Goal: Complete application form: Complete application form

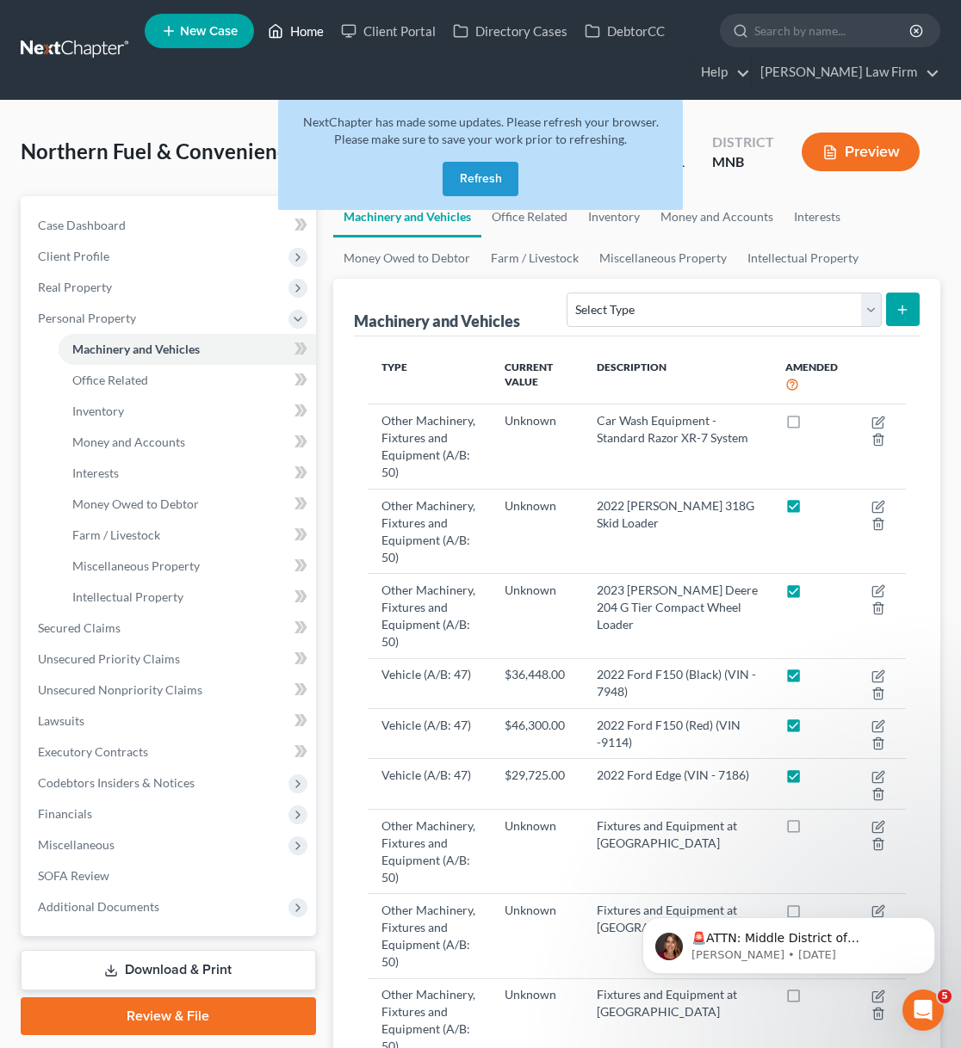
click at [283, 32] on icon at bounding box center [275, 31] width 15 height 21
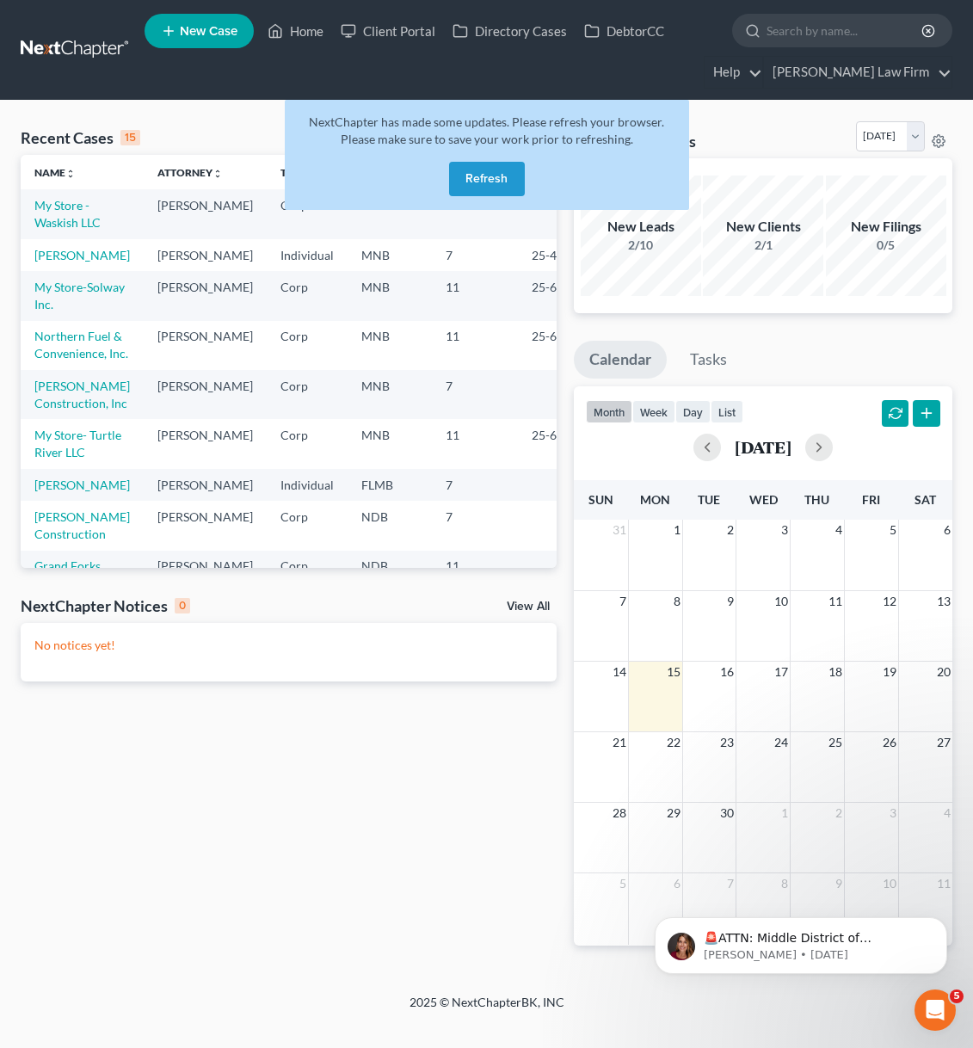
click at [504, 182] on button "Refresh" at bounding box center [487, 179] width 76 height 34
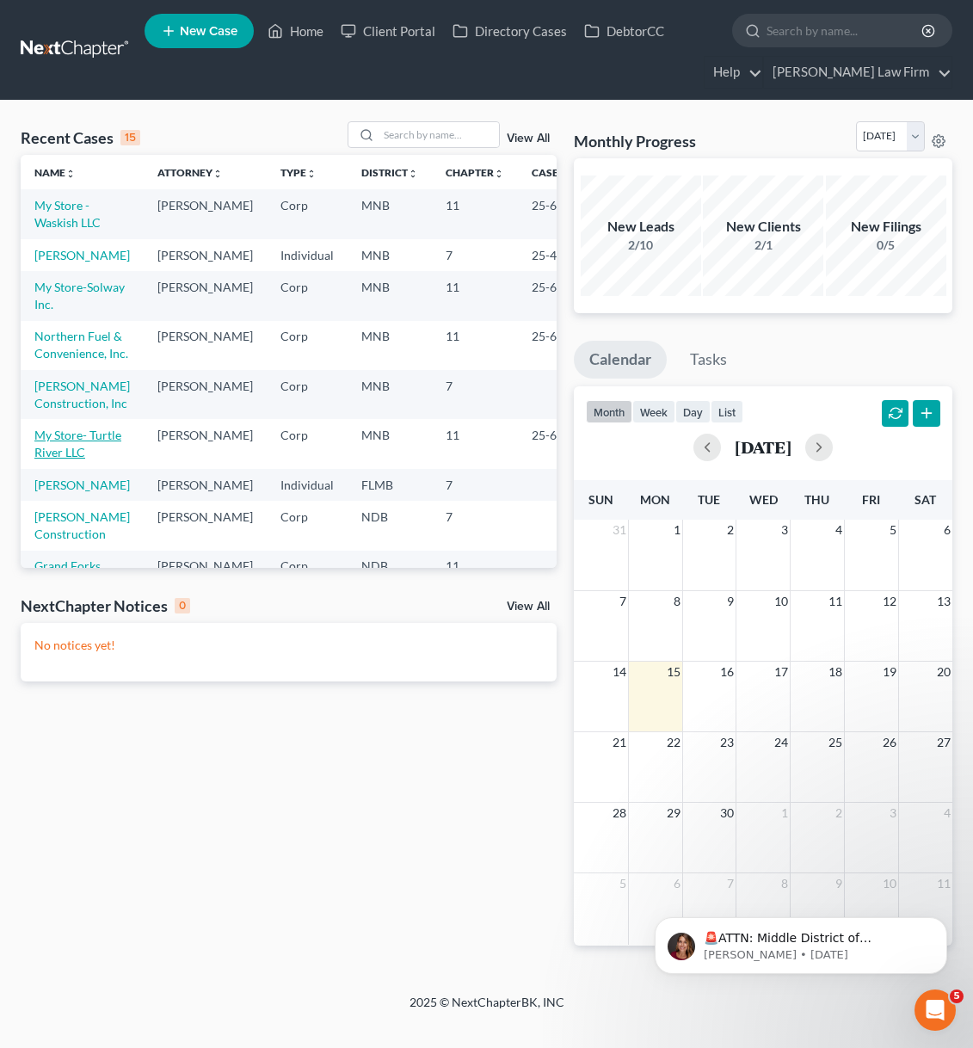
click at [62, 460] on link "My Store- Turtle River LLC" at bounding box center [77, 444] width 87 height 32
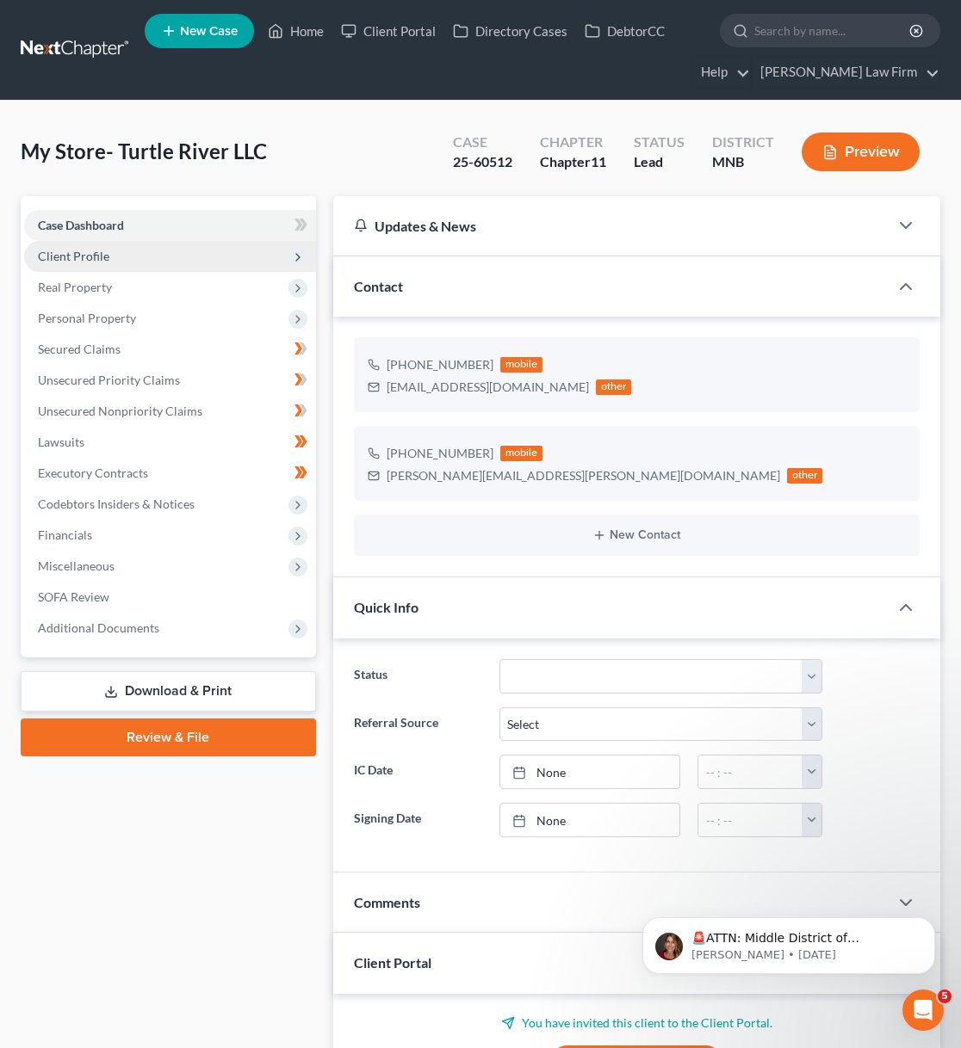
click at [72, 256] on span "Client Profile" at bounding box center [73, 256] width 71 height 15
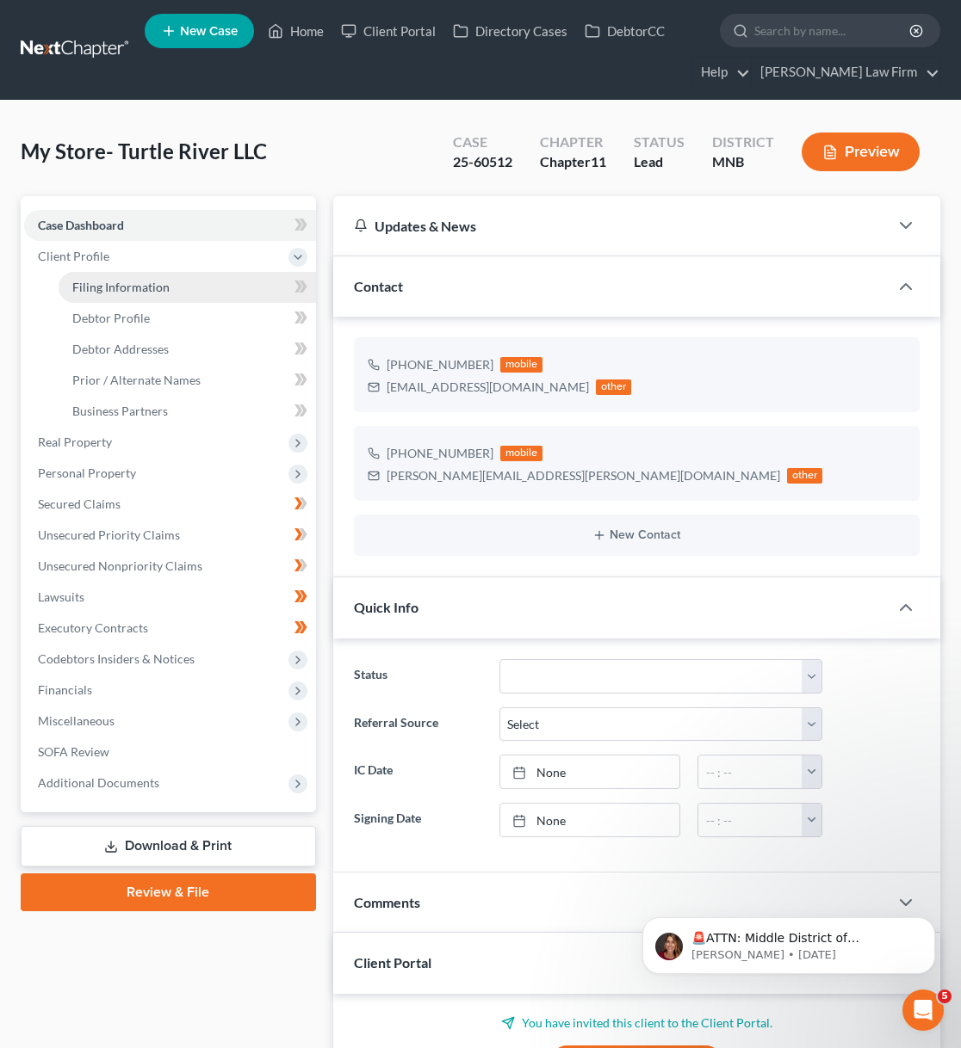
click at [79, 281] on span "Filing Information" at bounding box center [120, 287] width 97 height 15
select select "3"
select select "1"
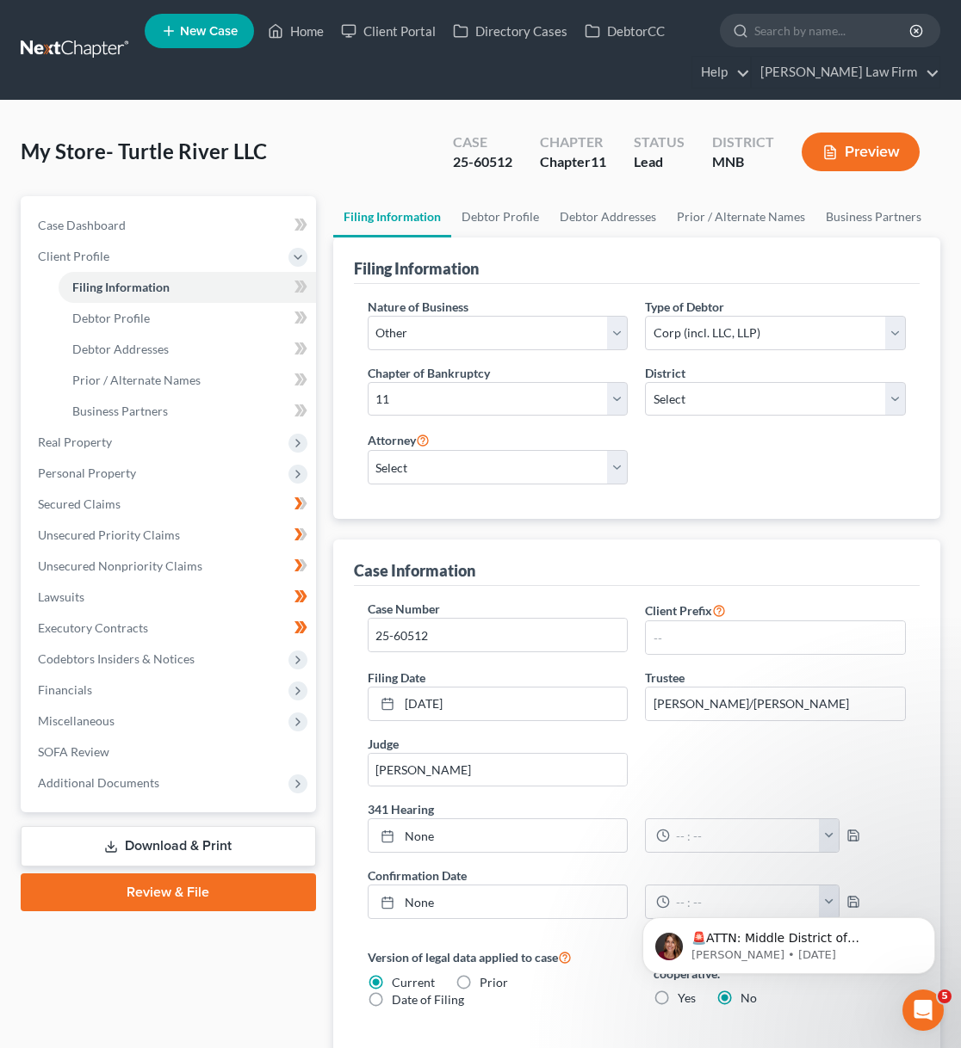
select select "10"
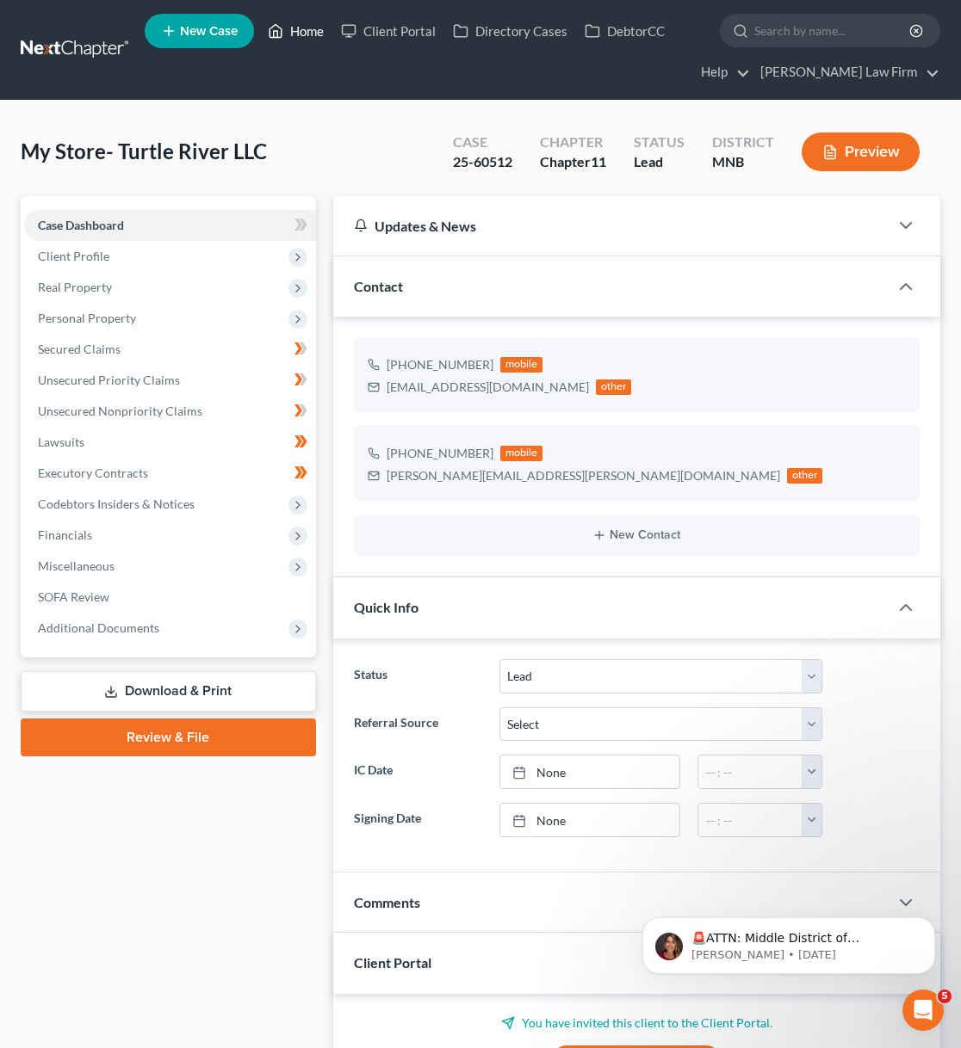
click at [304, 28] on link "Home" at bounding box center [295, 30] width 73 height 31
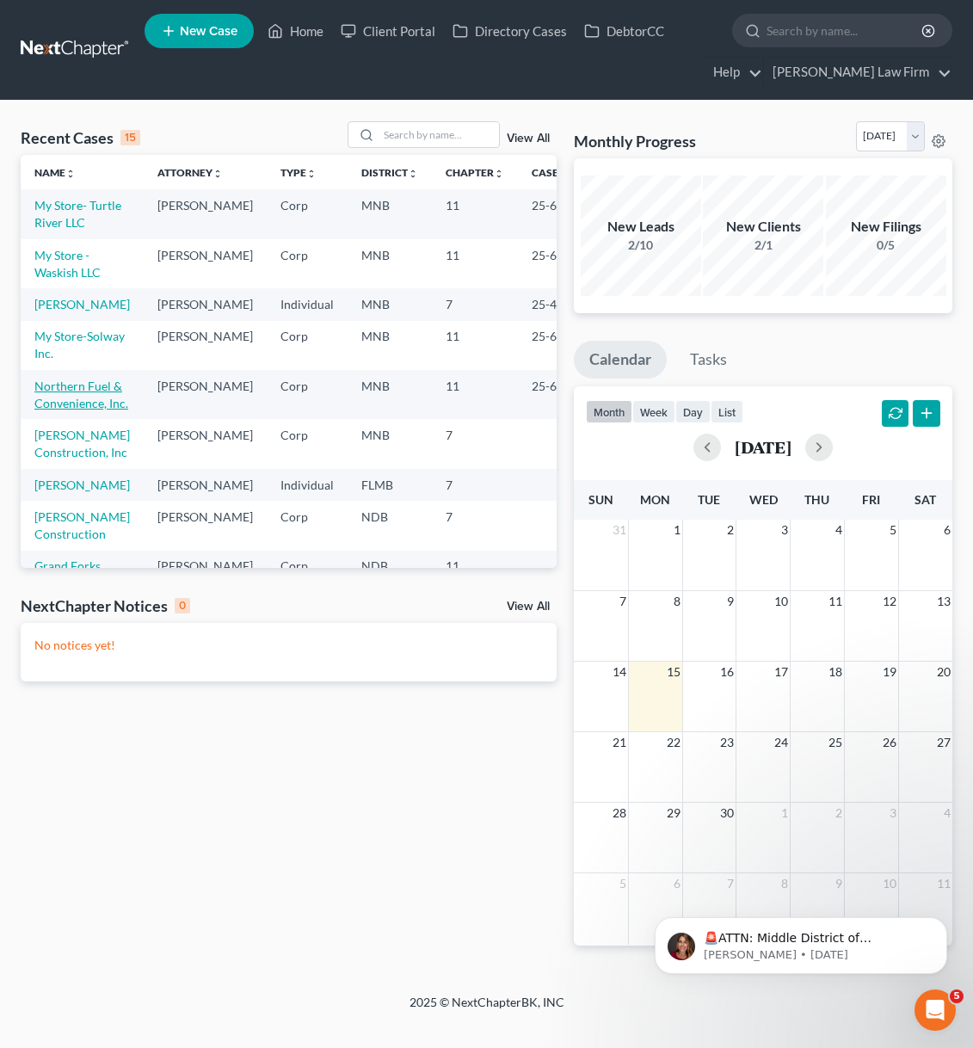
click at [62, 411] on link "Northern Fuel & Convenience, Inc." at bounding box center [81, 395] width 94 height 32
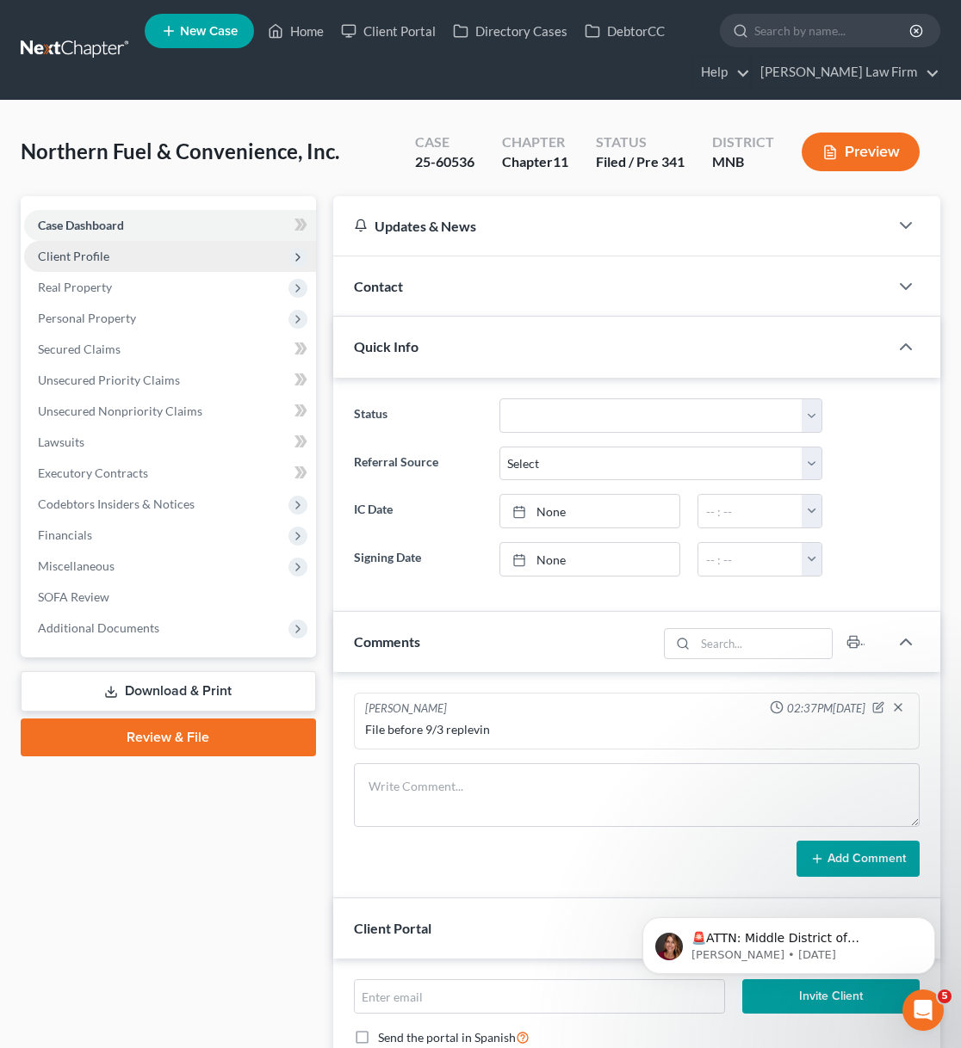
click at [116, 258] on span "Client Profile" at bounding box center [170, 256] width 292 height 31
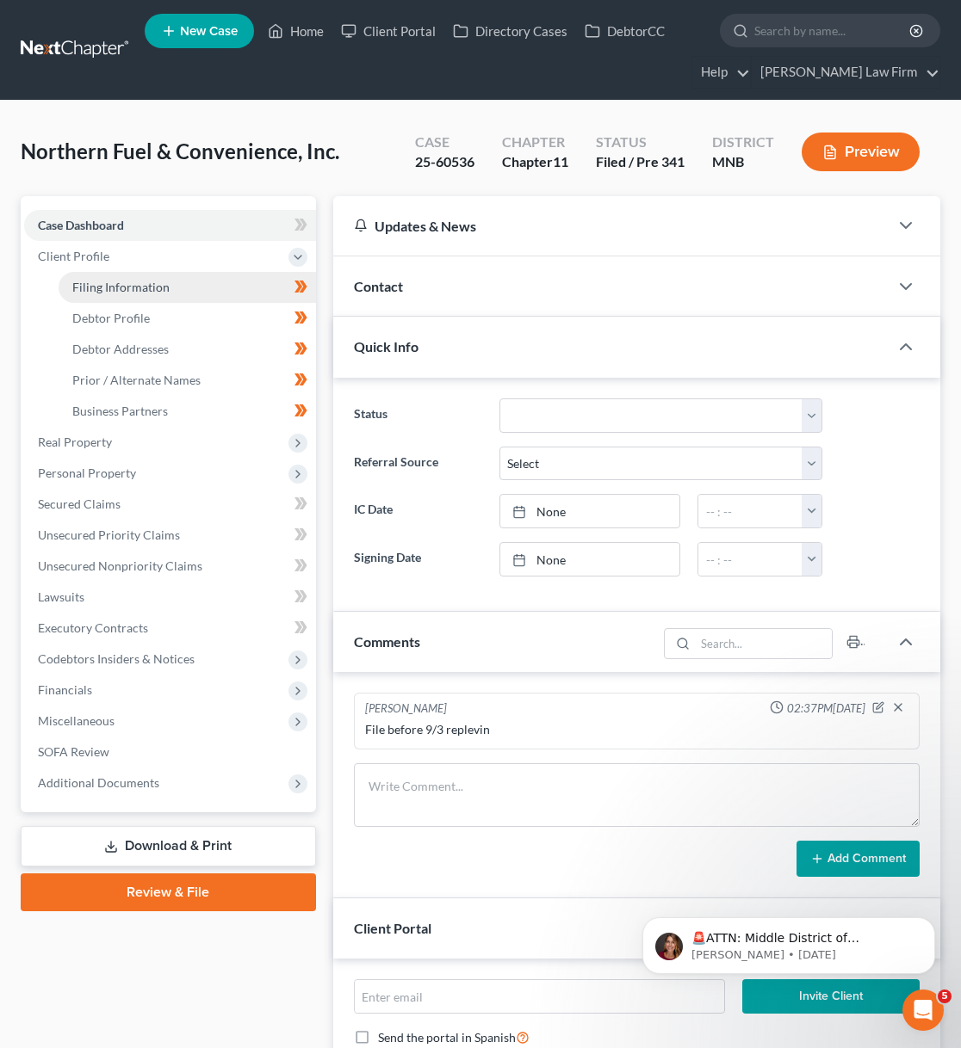
click at [132, 293] on span "Filing Information" at bounding box center [120, 287] width 97 height 15
select select "3"
select select "1"
select select "42"
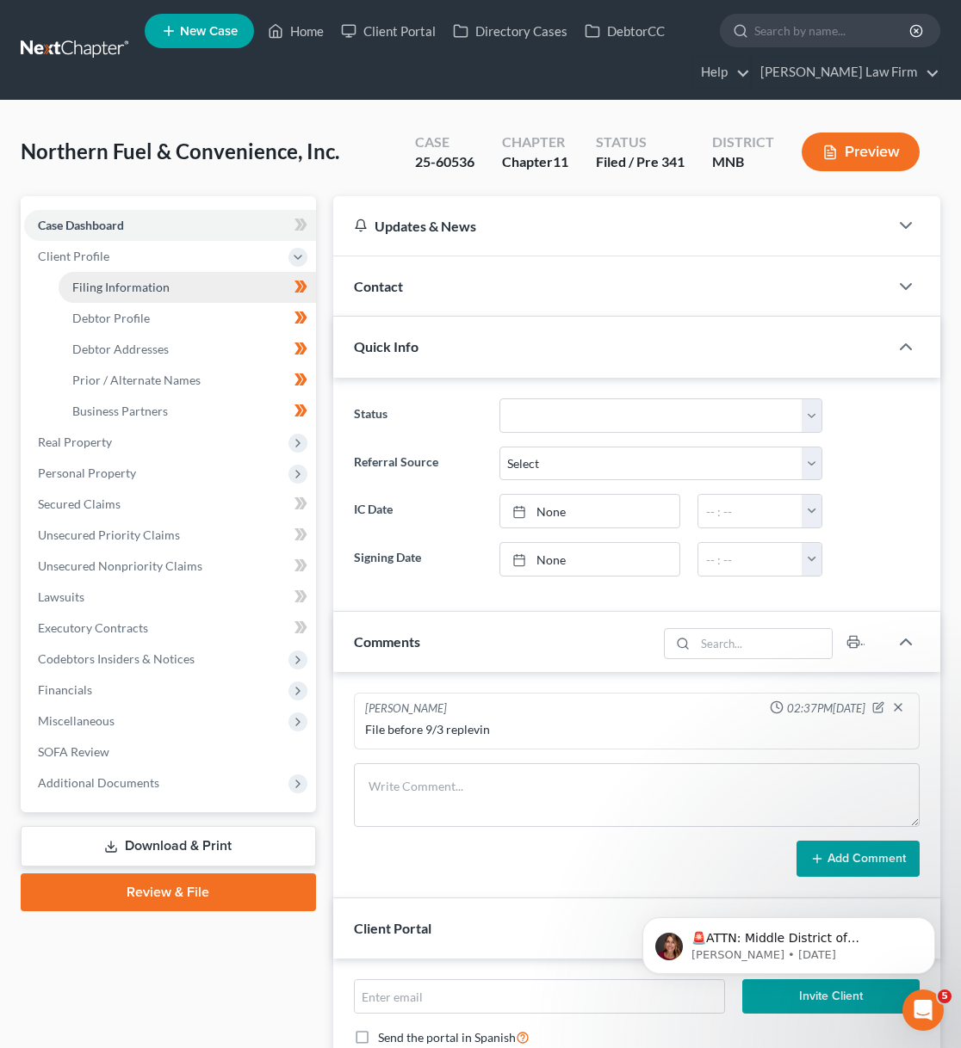
select select "1"
